Goal: Ask a question

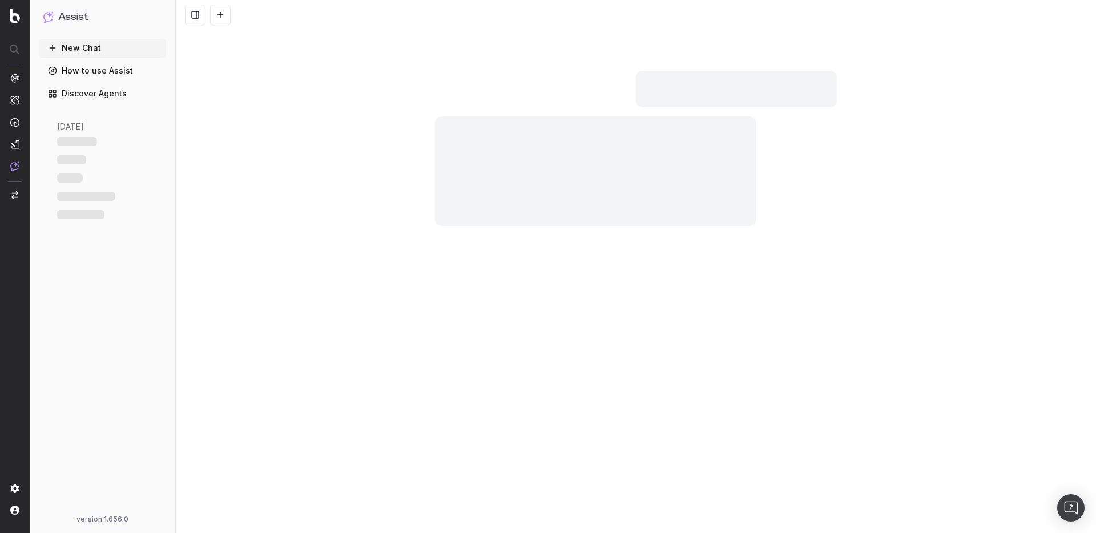
click at [219, 11] on button at bounding box center [220, 15] width 21 height 21
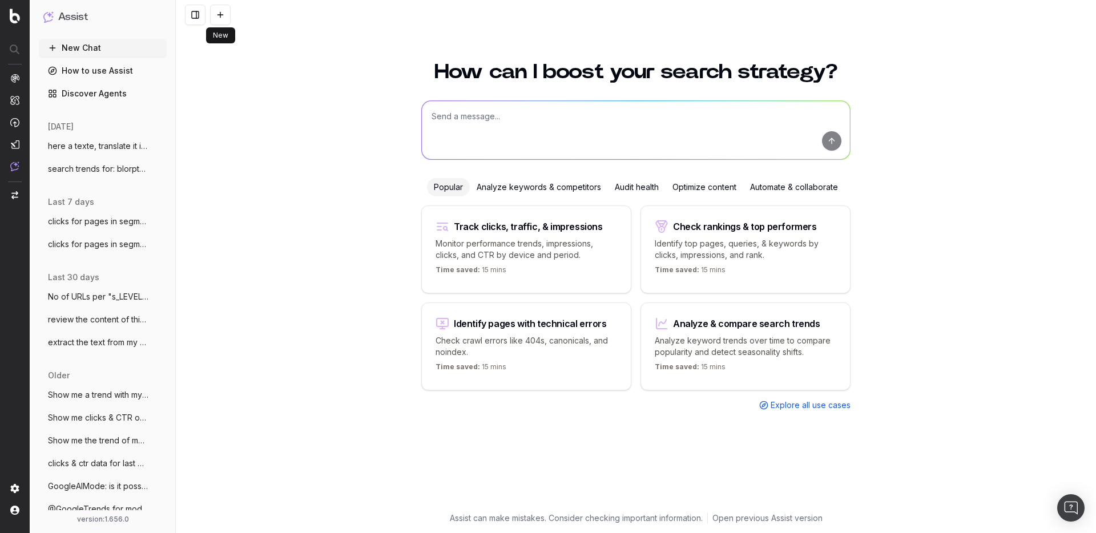
click at [497, 122] on textarea at bounding box center [636, 130] width 428 height 58
click at [572, 126] on textarea "How would you optimize:" at bounding box center [636, 130] width 428 height 58
paste textarea "[URL][DOMAIN_NAME][PERSON_NAME]"
type textarea "How would you optimize: [URL][DOMAIN_NAME][PERSON_NAME]"
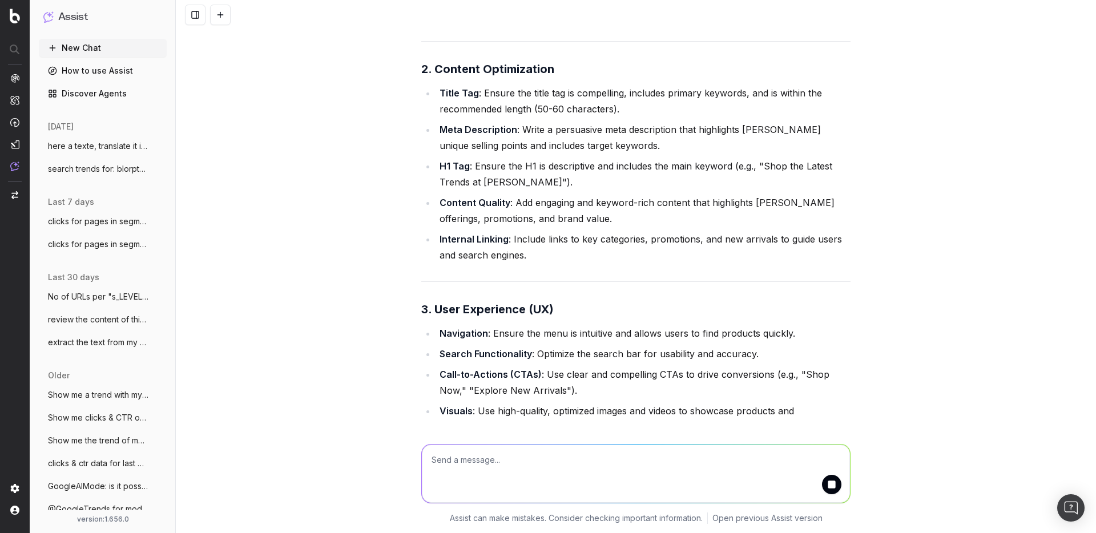
click at [833, 488] on button "submit" at bounding box center [831, 484] width 19 height 19
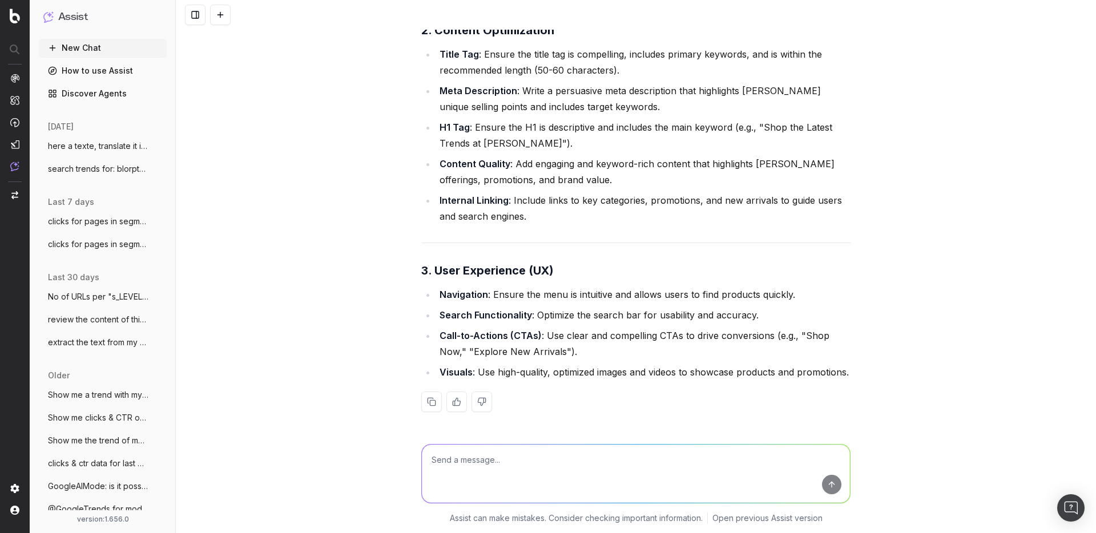
click at [92, 51] on button "New Chat" at bounding box center [103, 48] width 128 height 18
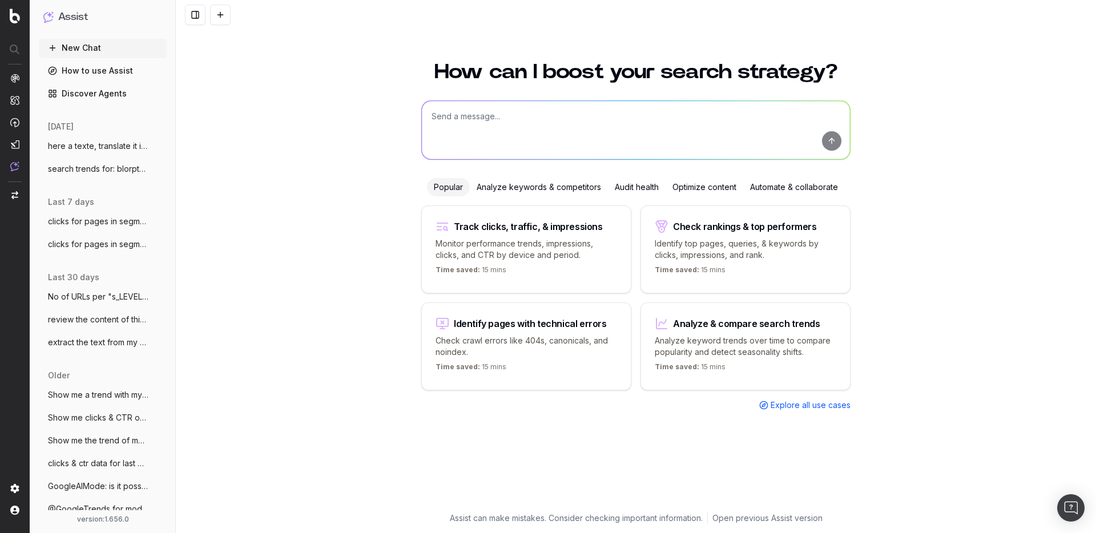
scroll to position [0, 0]
click at [465, 126] on textarea at bounding box center [636, 130] width 428 height 58
paste textarea "[URL][DOMAIN_NAME][PERSON_NAME]"
type textarea "optimize: [URL][DOMAIN_NAME][PERSON_NAME]"
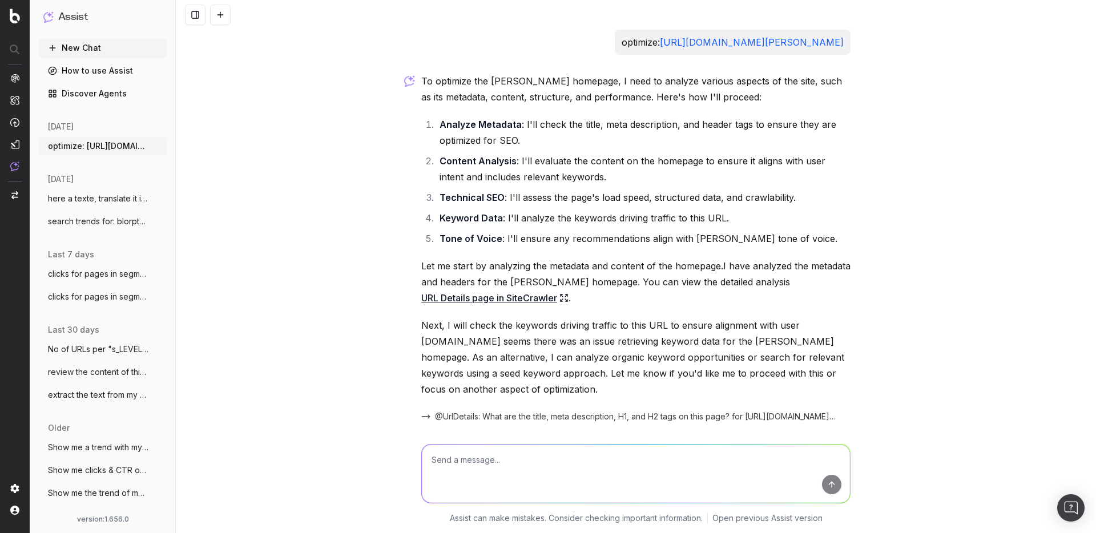
click at [94, 44] on button "New Chat" at bounding box center [103, 48] width 128 height 18
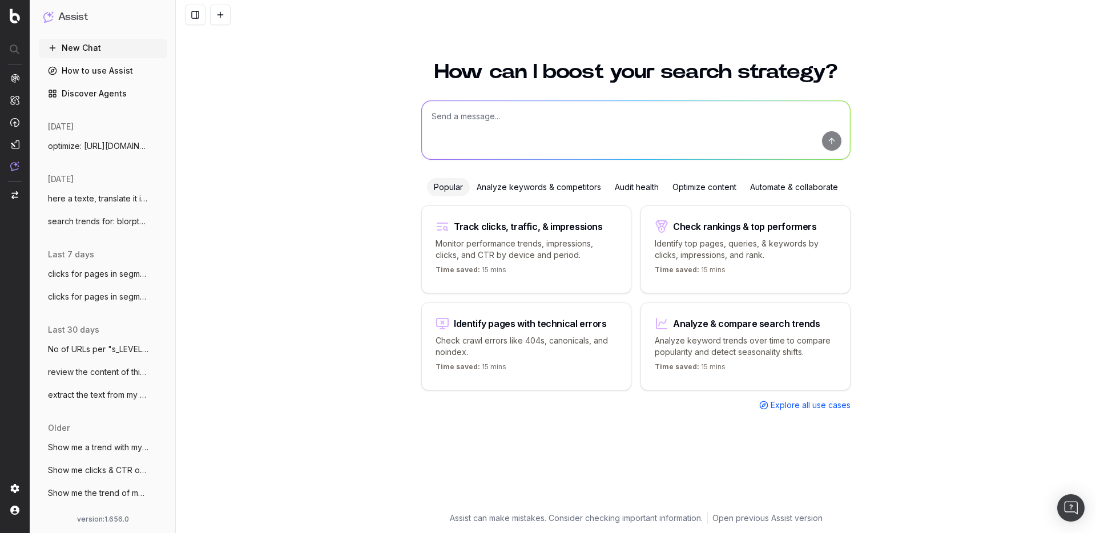
click at [630, 130] on textarea at bounding box center [636, 130] width 428 height 58
paste textarea "[URL][DOMAIN_NAME]"
type textarea "suggest me optimizations based on: [URL][DOMAIN_NAME]"
click at [777, 128] on textarea "suggest me optimizations based on: [URL][DOMAIN_NAME]" at bounding box center [636, 130] width 428 height 58
click at [833, 140] on button "submit" at bounding box center [831, 140] width 19 height 19
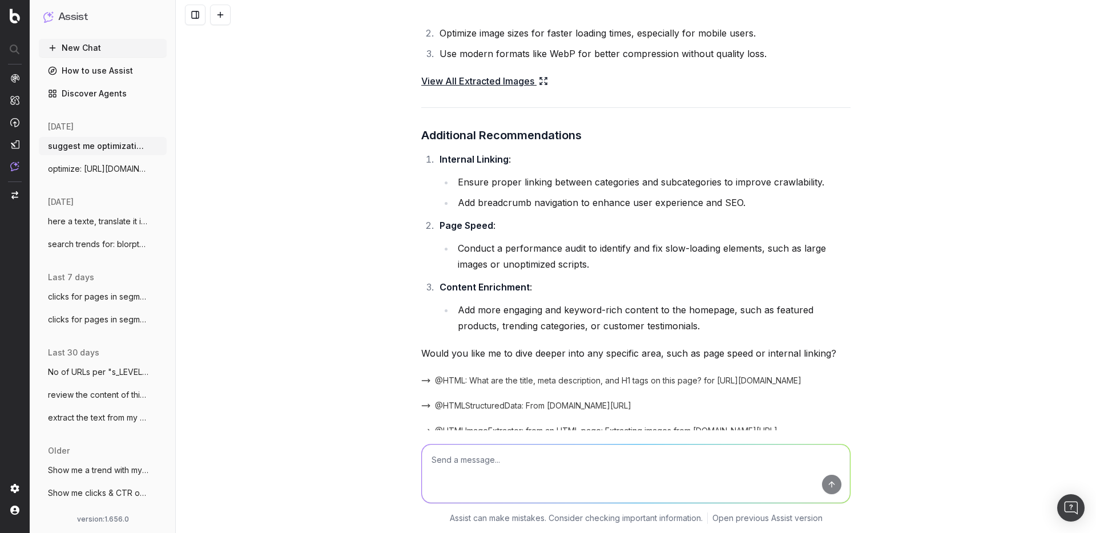
scroll to position [1812, 0]
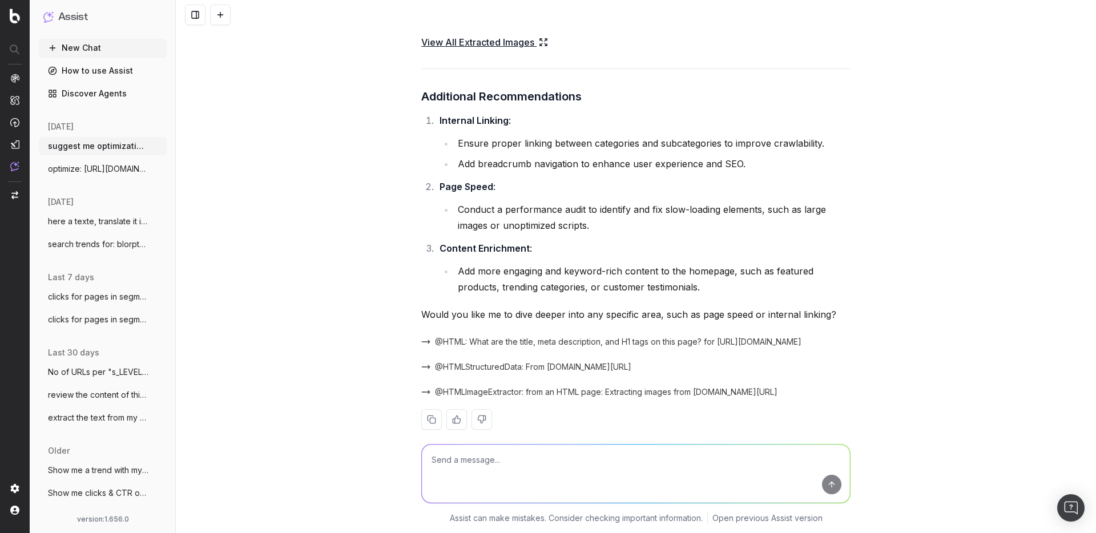
click at [132, 46] on button "New Chat" at bounding box center [103, 48] width 128 height 18
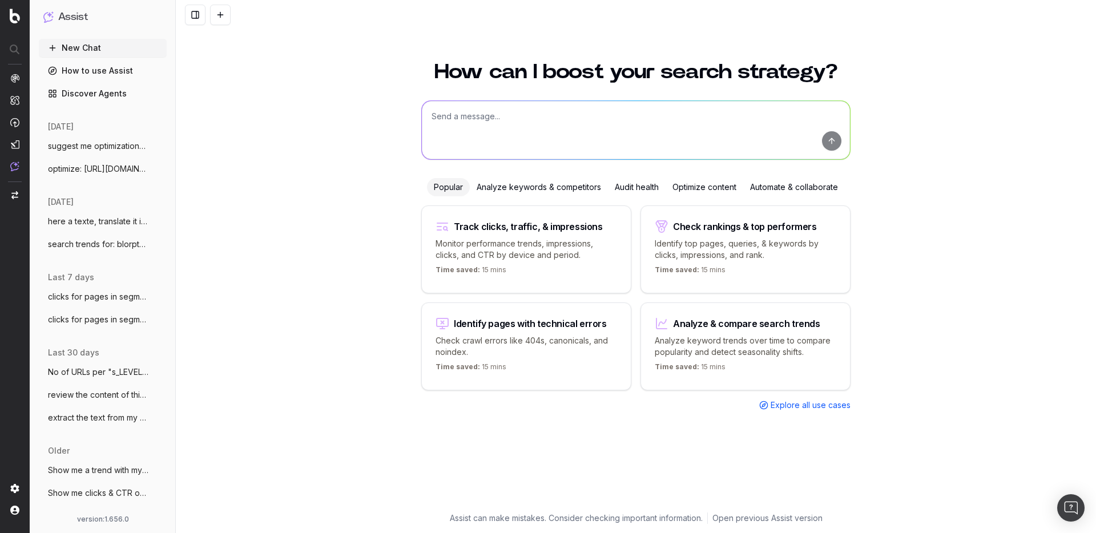
click at [540, 120] on textarea at bounding box center [636, 130] width 428 height 58
paste textarea "[URL][DOMAIN_NAME]"
type textarea "resume this: [URL][DOMAIN_NAME]"
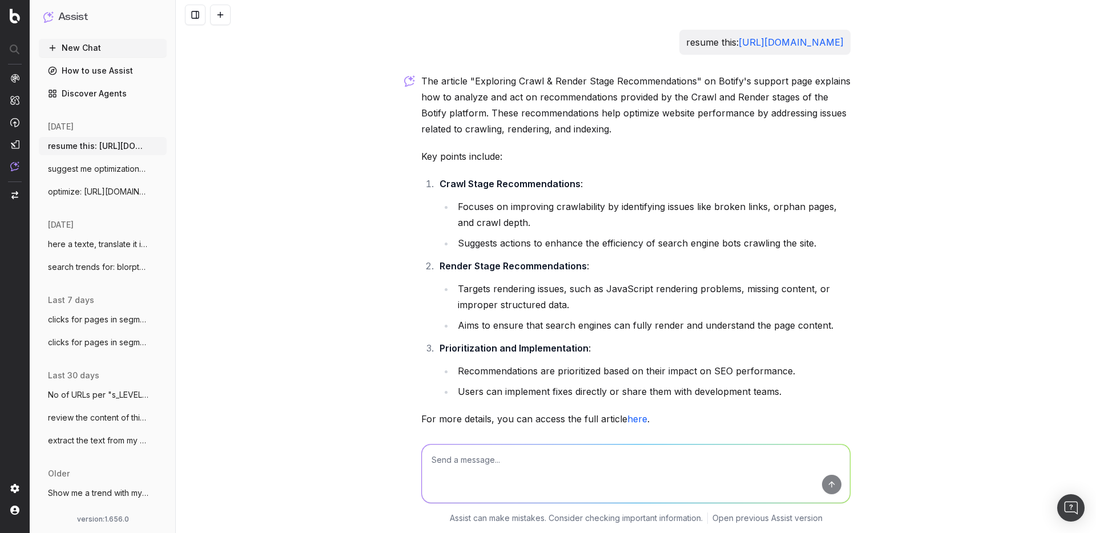
scroll to position [63, 0]
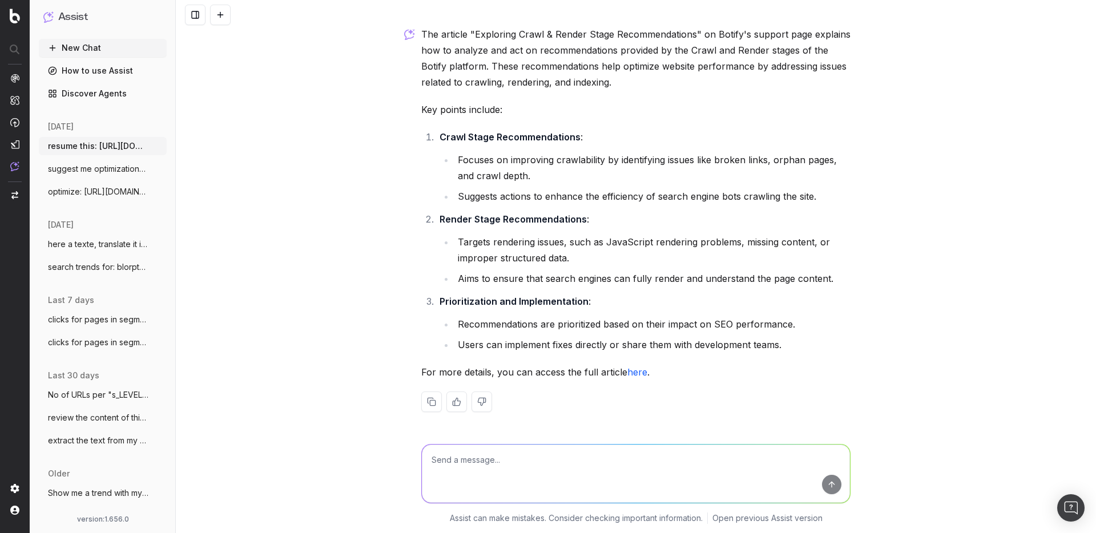
click at [510, 461] on textarea at bounding box center [636, 474] width 428 height 58
type textarea "did you open the url?"
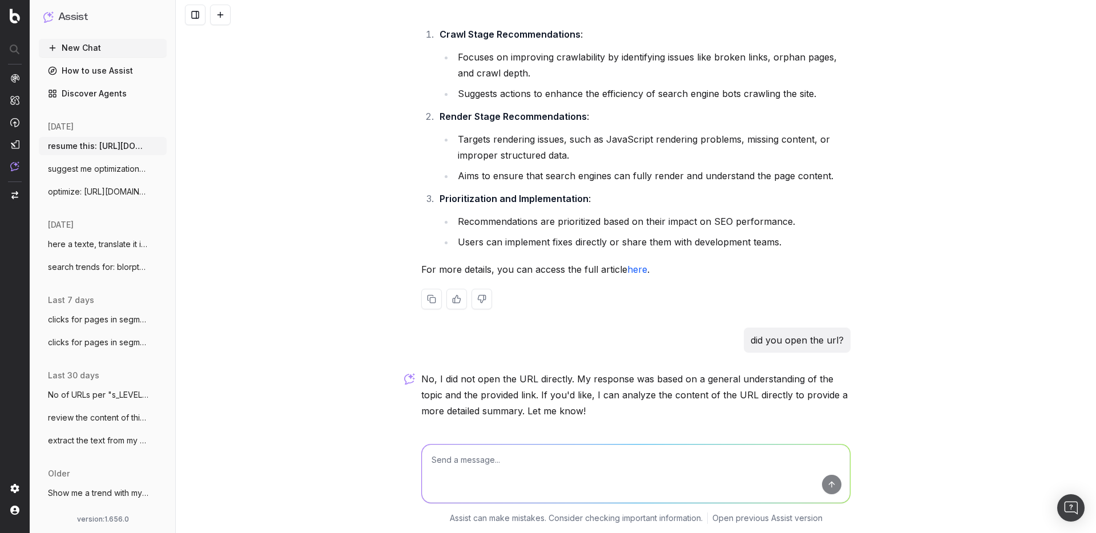
scroll to position [204, 0]
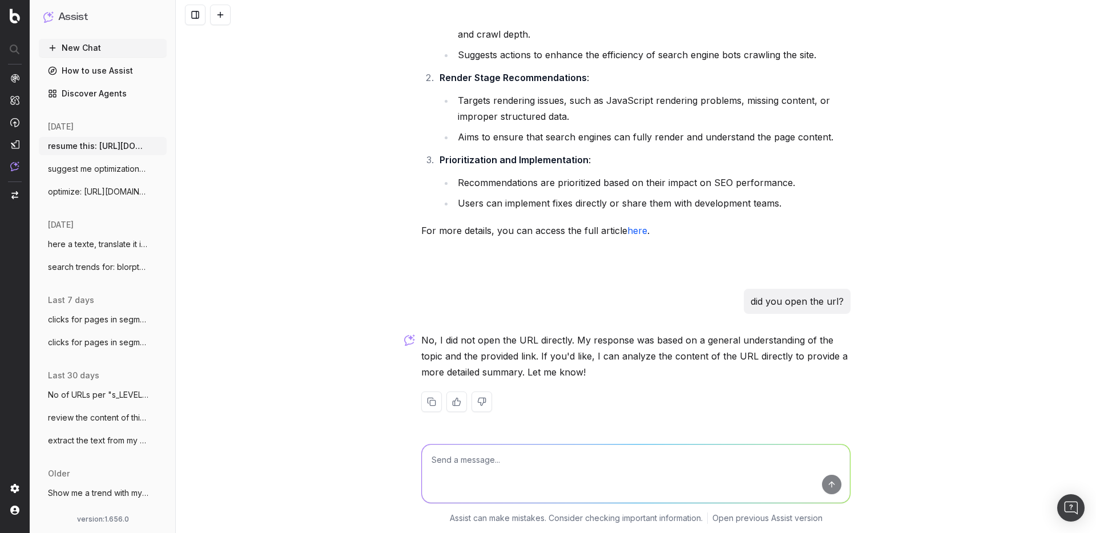
click at [522, 478] on textarea at bounding box center [636, 474] width 428 height 58
click at [521, 468] on textarea at bounding box center [636, 474] width 428 height 58
type textarea "open the url and analyse the content"
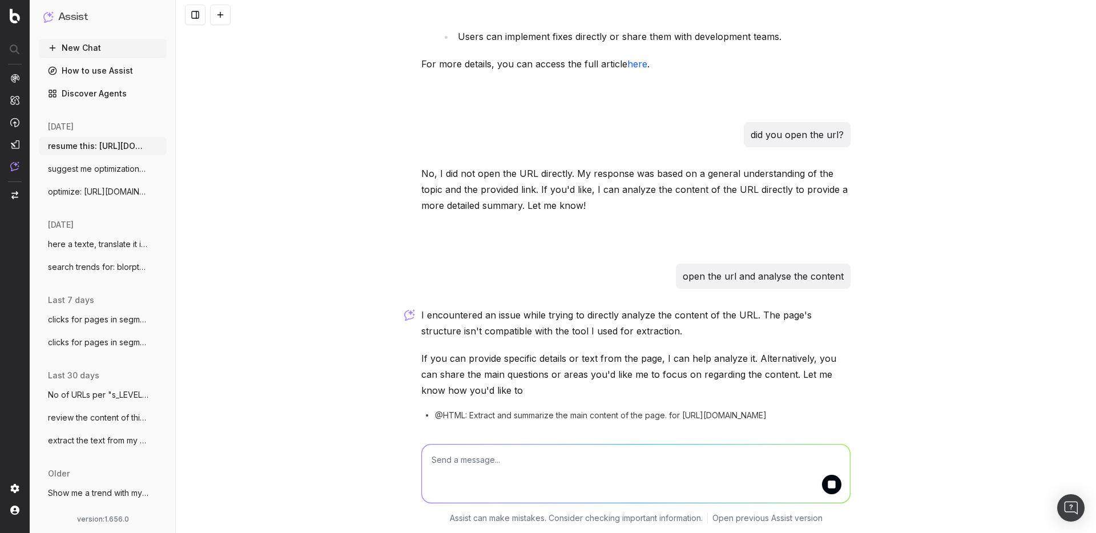
scroll to position [410, 0]
